Goal: Check status

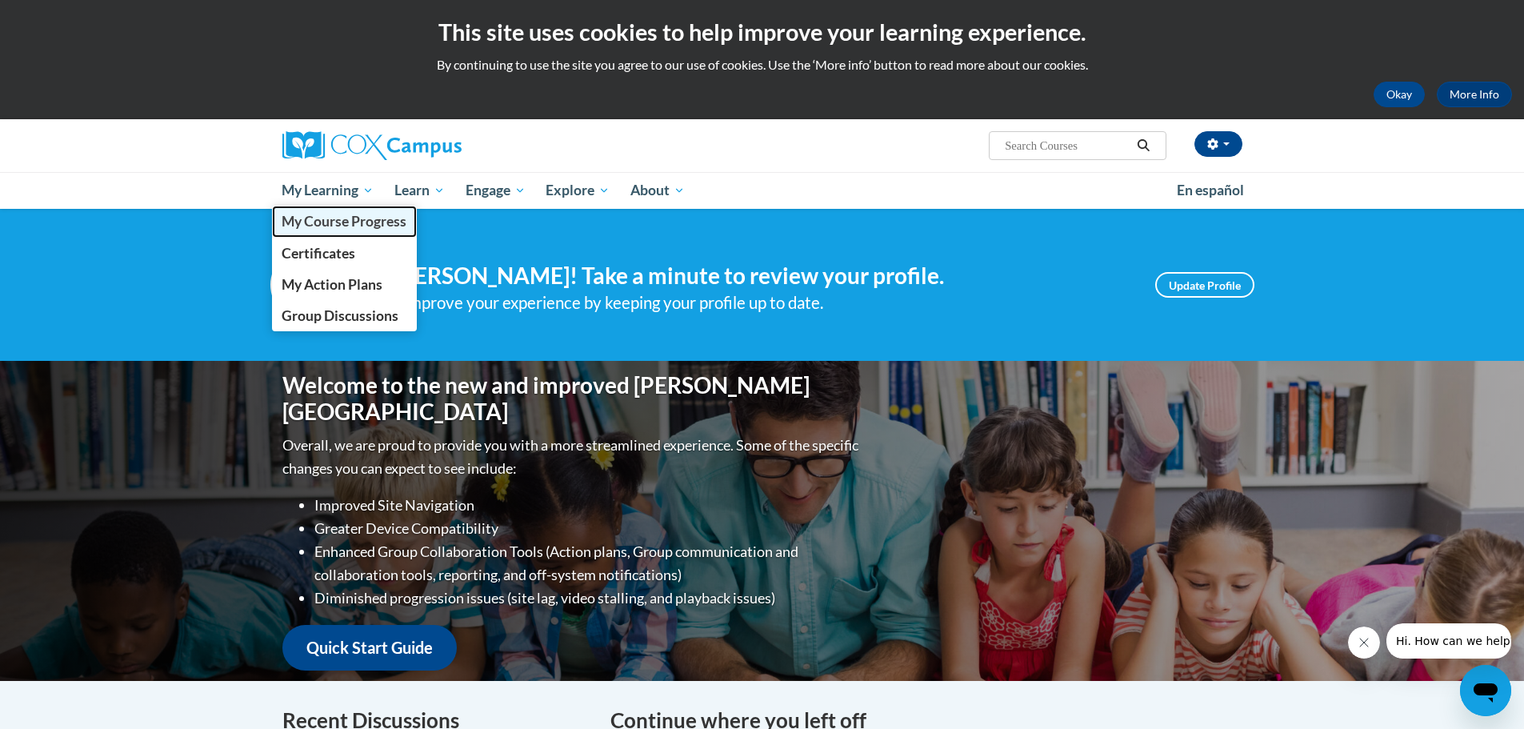
click at [361, 226] on span "My Course Progress" at bounding box center [344, 221] width 125 height 17
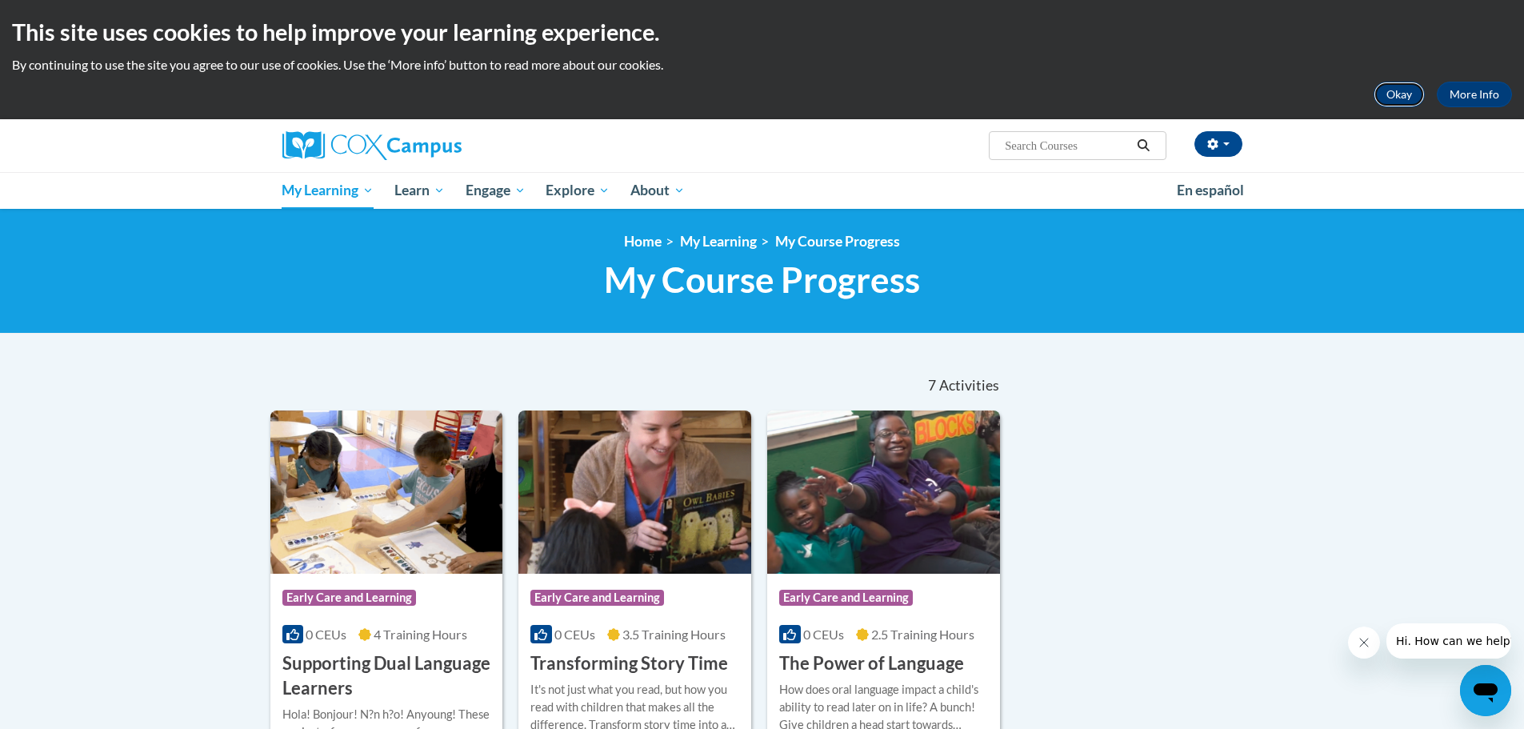
click at [1396, 99] on button "Okay" at bounding box center [1399, 95] width 51 height 26
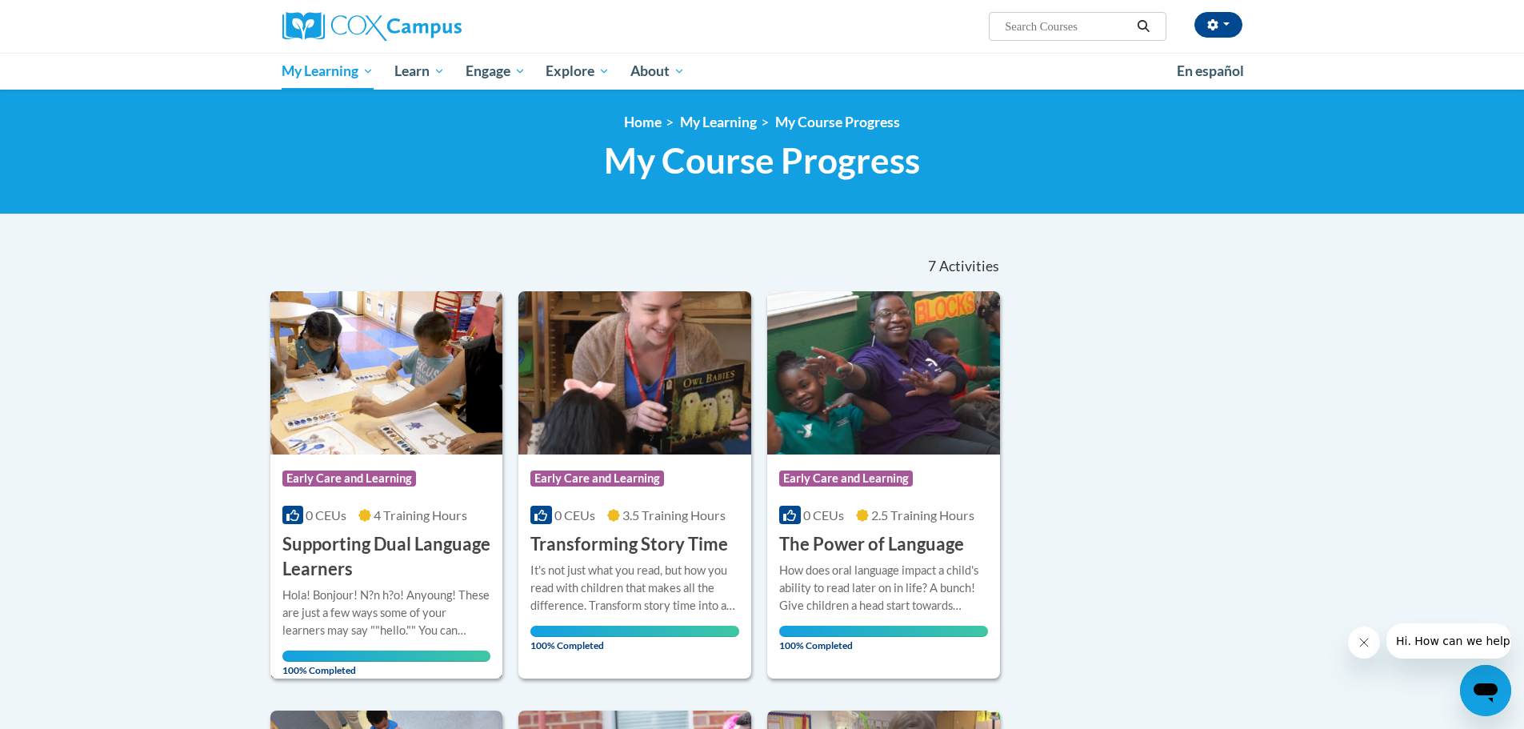
click at [383, 518] on span "4 Training Hours" at bounding box center [421, 514] width 94 height 15
click at [348, 476] on span "Early Care and Learning" at bounding box center [349, 479] width 134 height 16
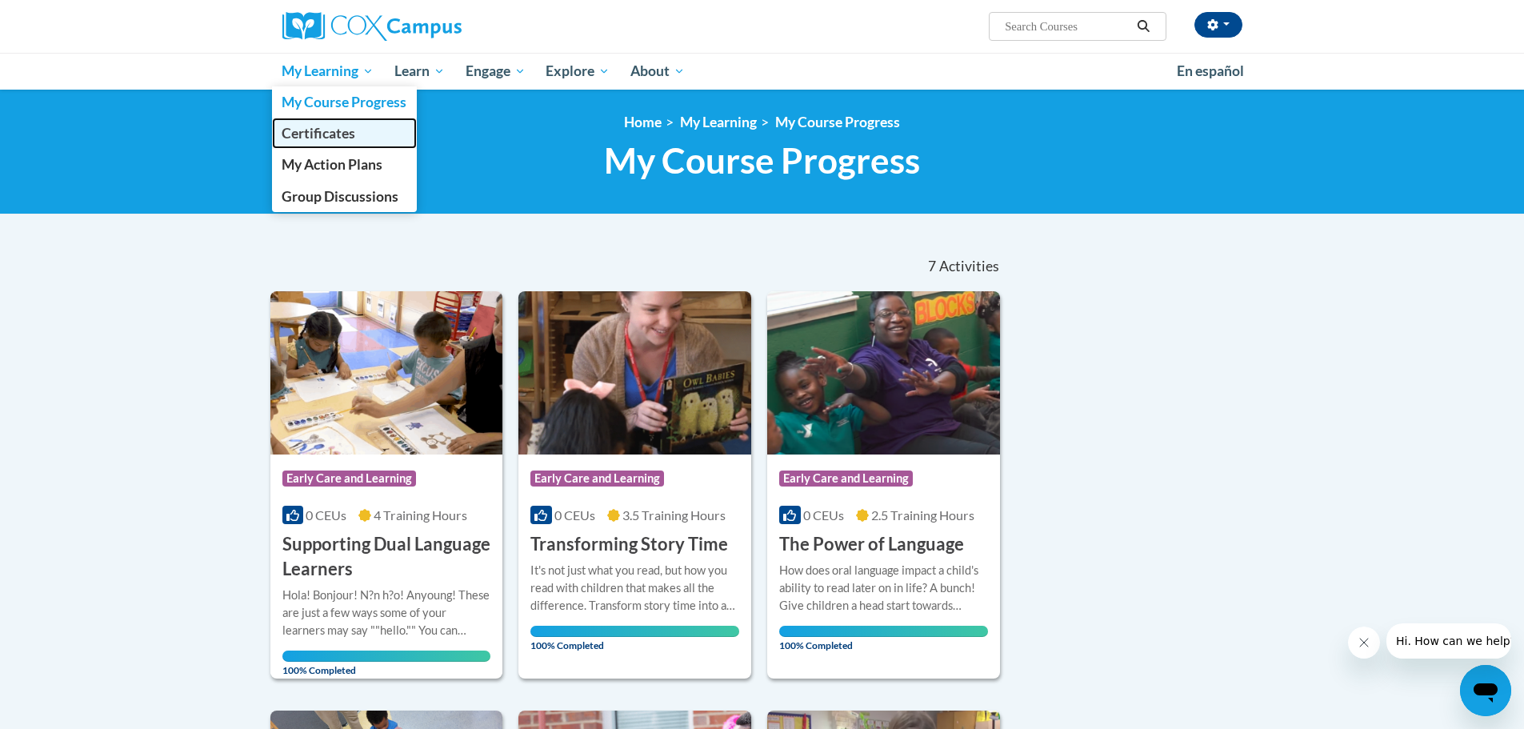
click at [322, 133] on span "Certificates" at bounding box center [319, 133] width 74 height 17
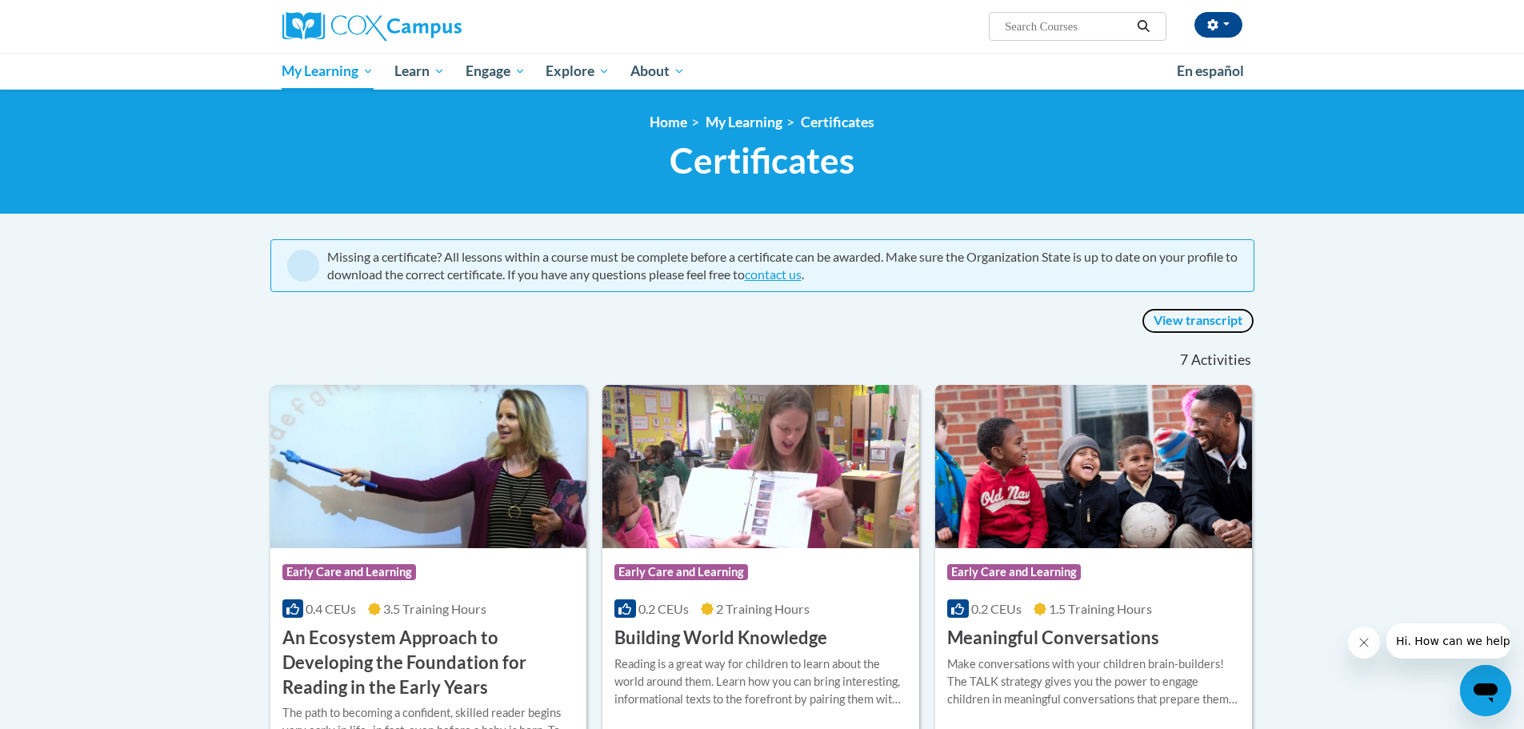
click at [1193, 314] on link "View transcript" at bounding box center [1198, 321] width 113 height 26
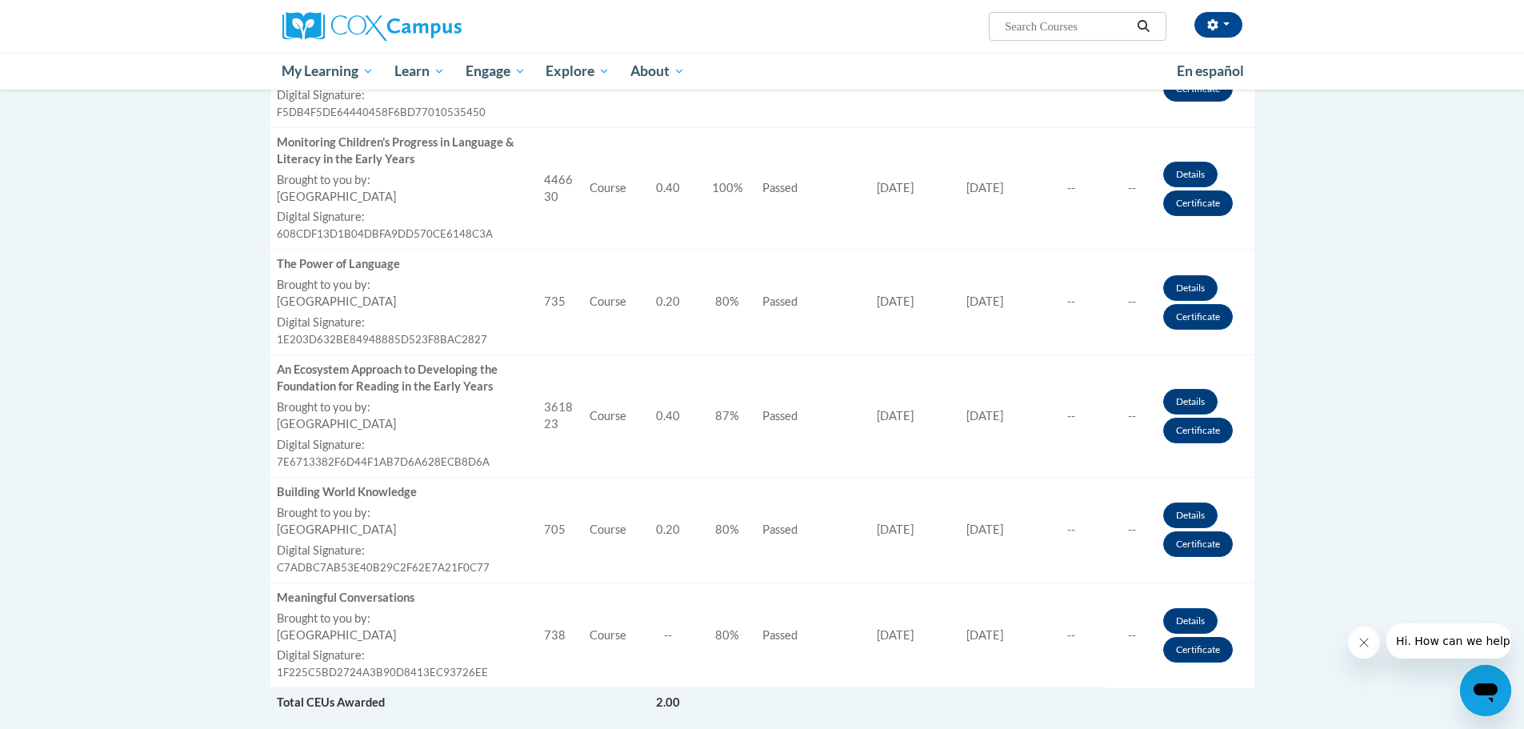
scroll to position [800, 0]
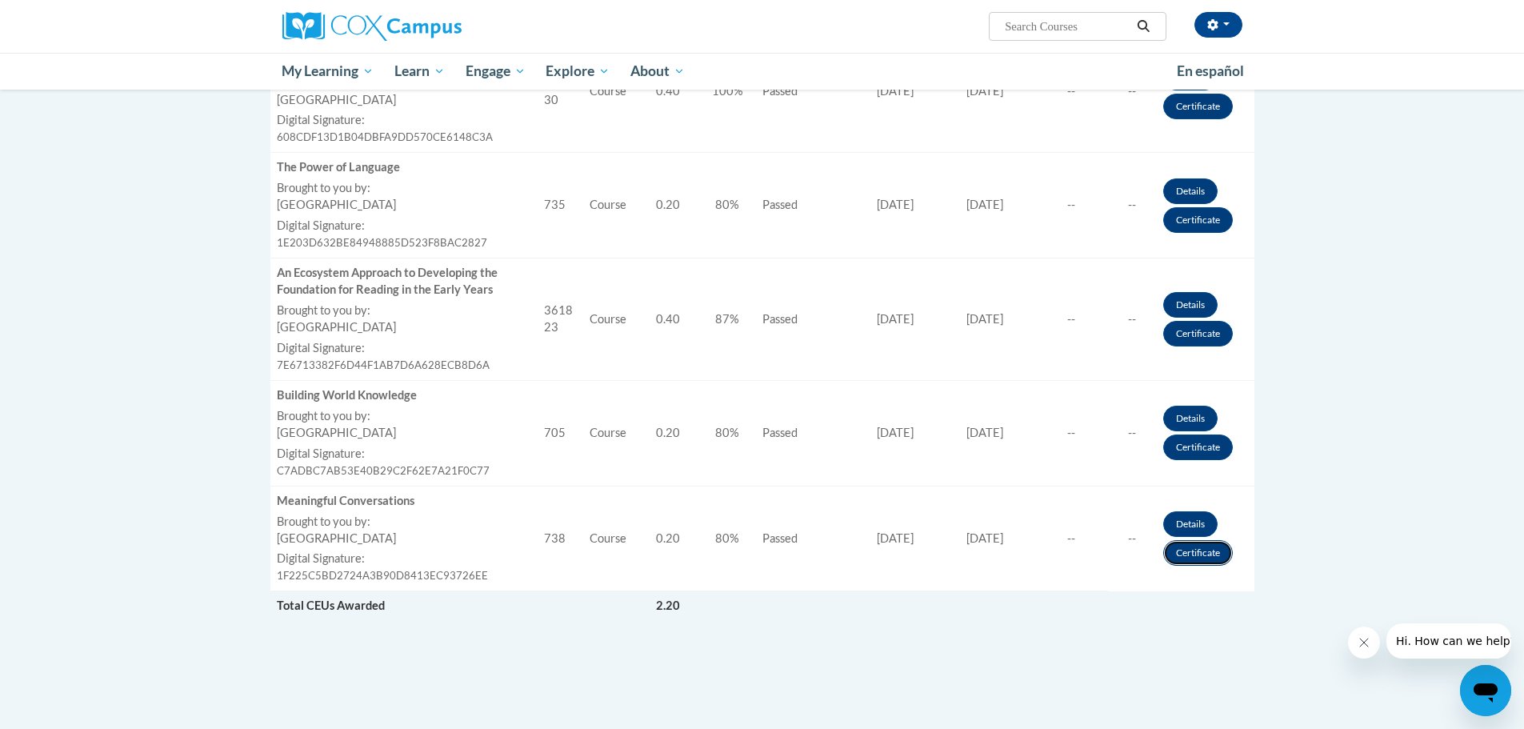
click at [1188, 549] on link "Certificate" at bounding box center [1198, 553] width 70 height 26
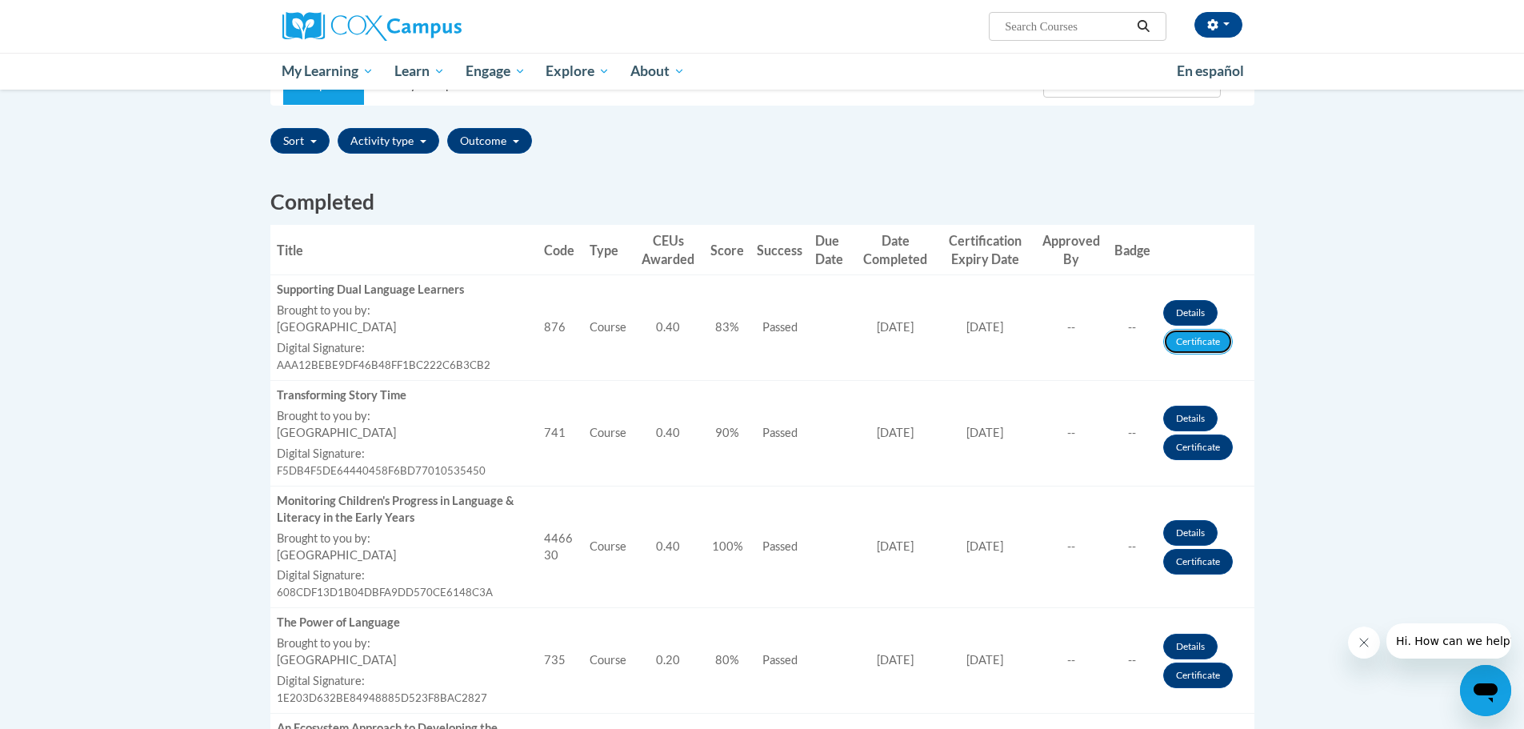
scroll to position [240, 0]
